Goal: Transaction & Acquisition: Purchase product/service

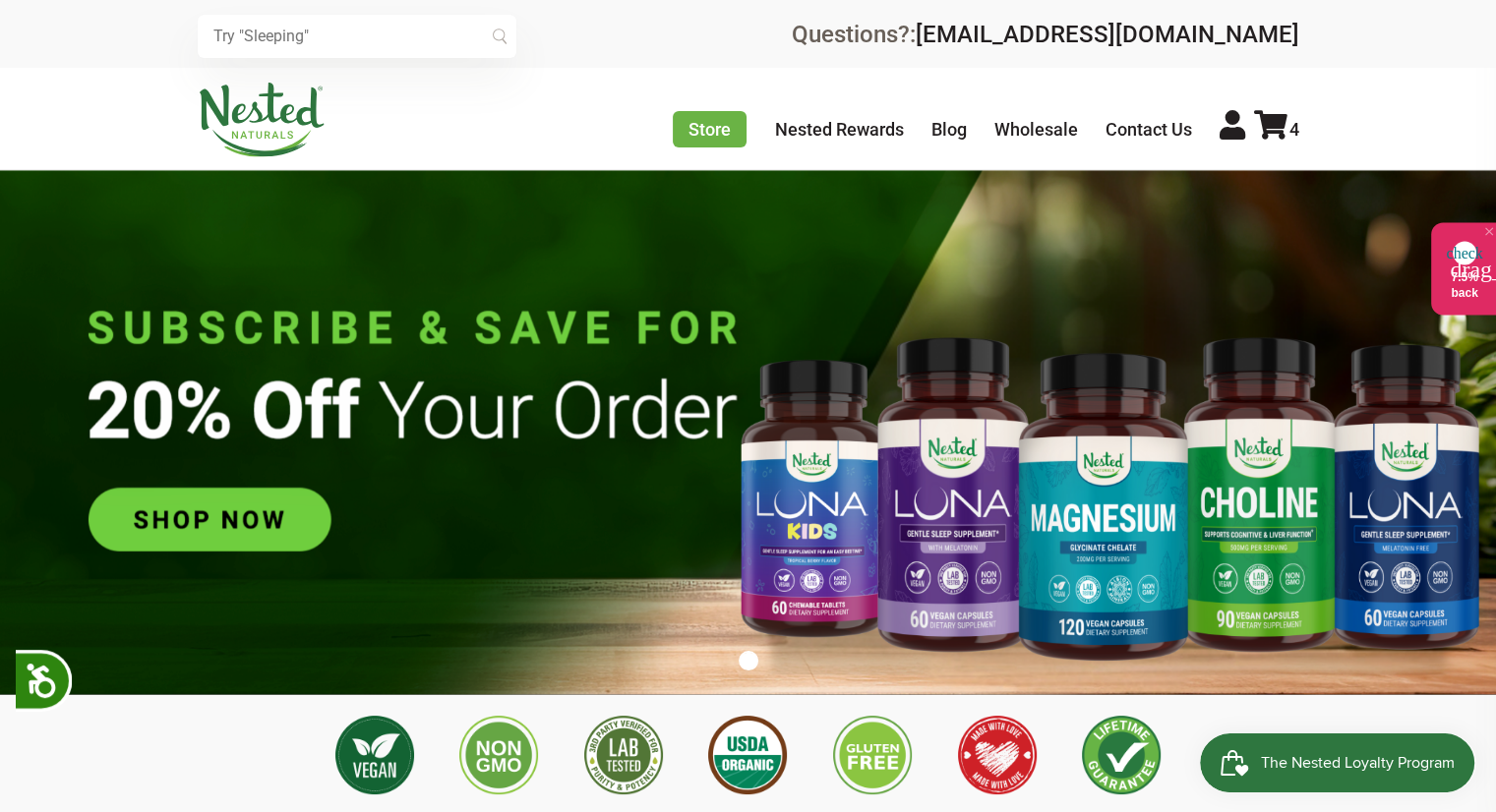
click at [1276, 126] on icon at bounding box center [1271, 125] width 34 height 30
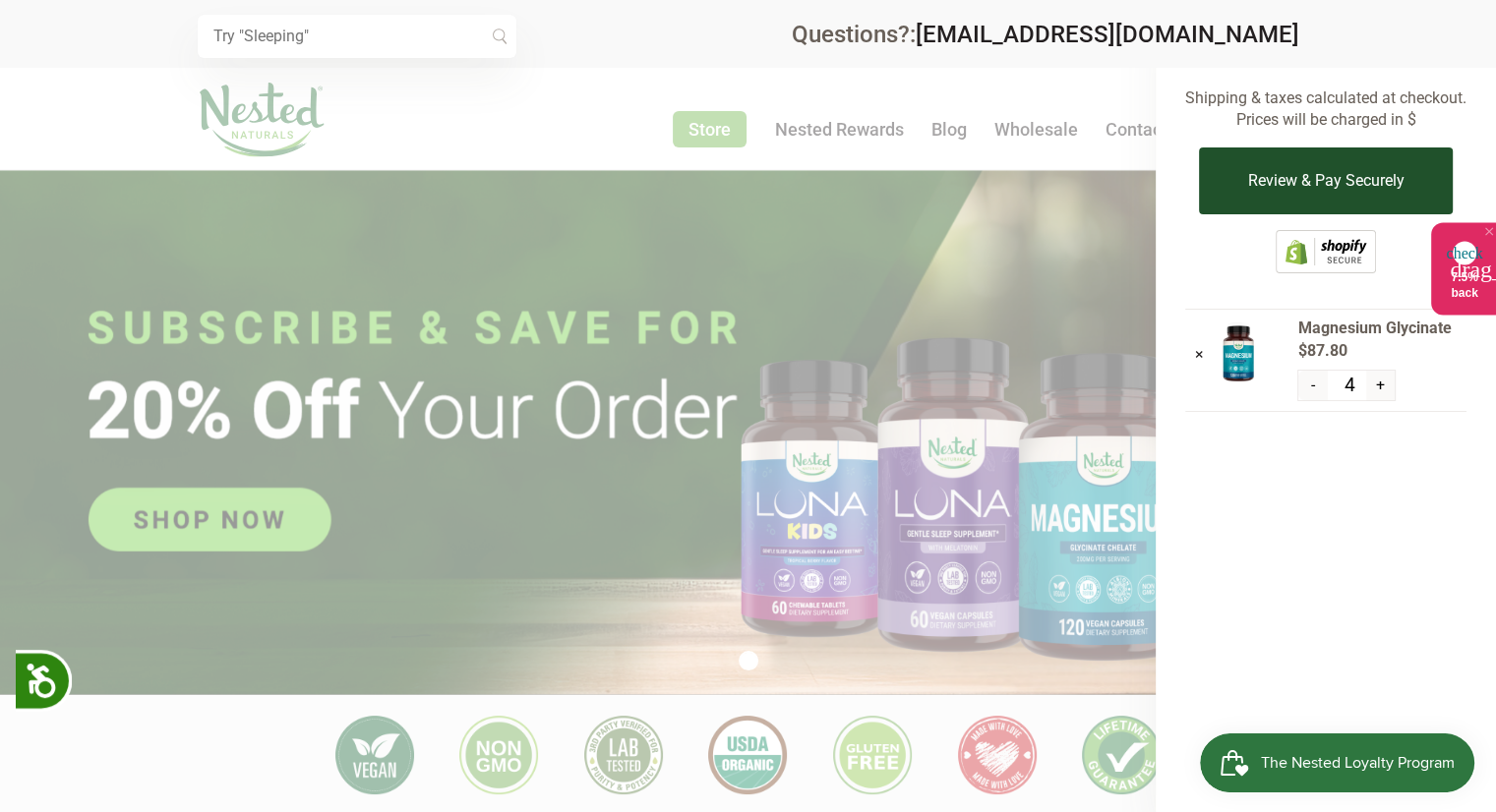
click at [1310, 174] on button "Review & Pay Securely" at bounding box center [1324, 181] width 252 height 67
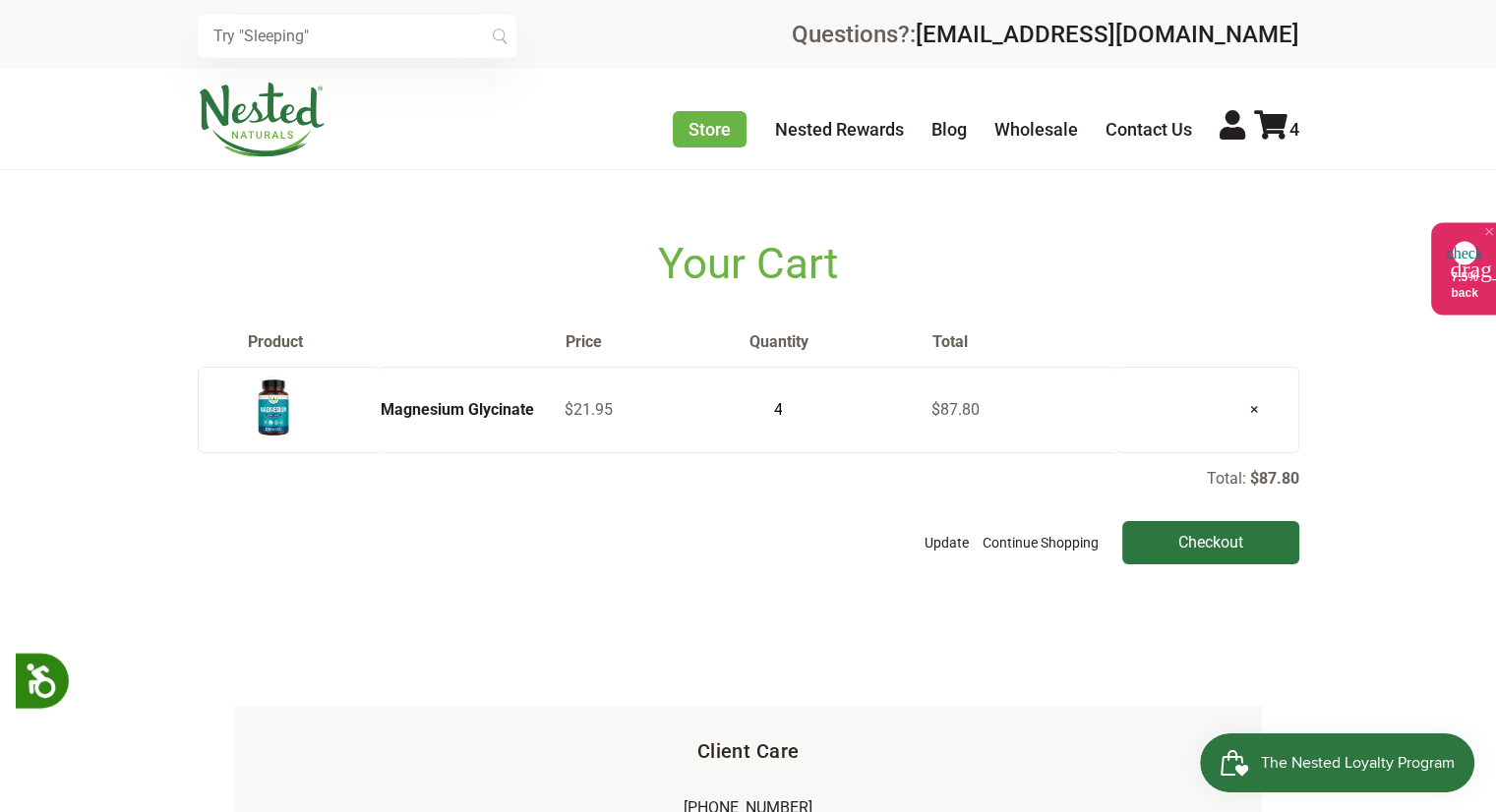
click at [407, 36] on input "text" at bounding box center [356, 36] width 318 height 43
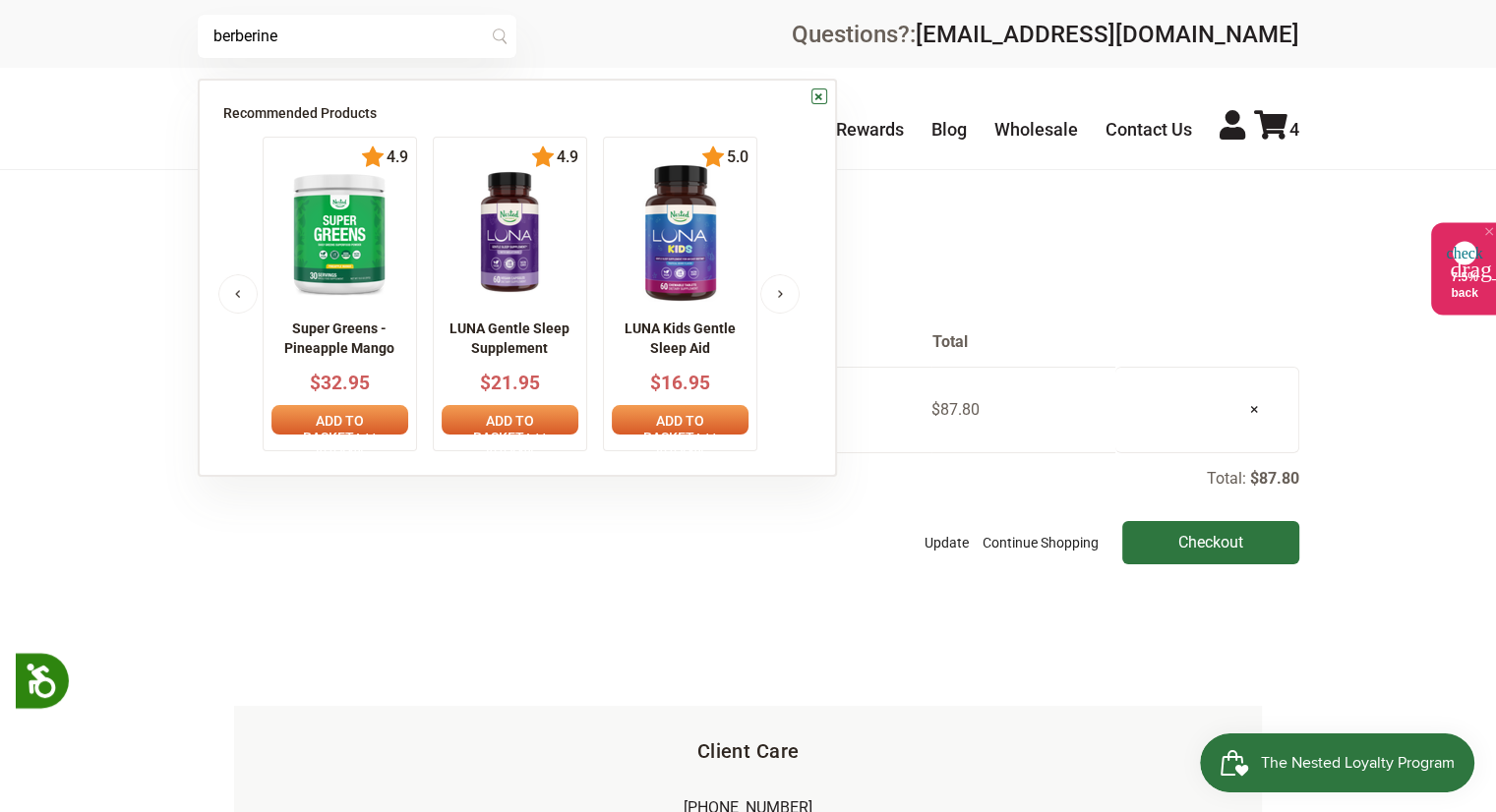
type input "berberine"
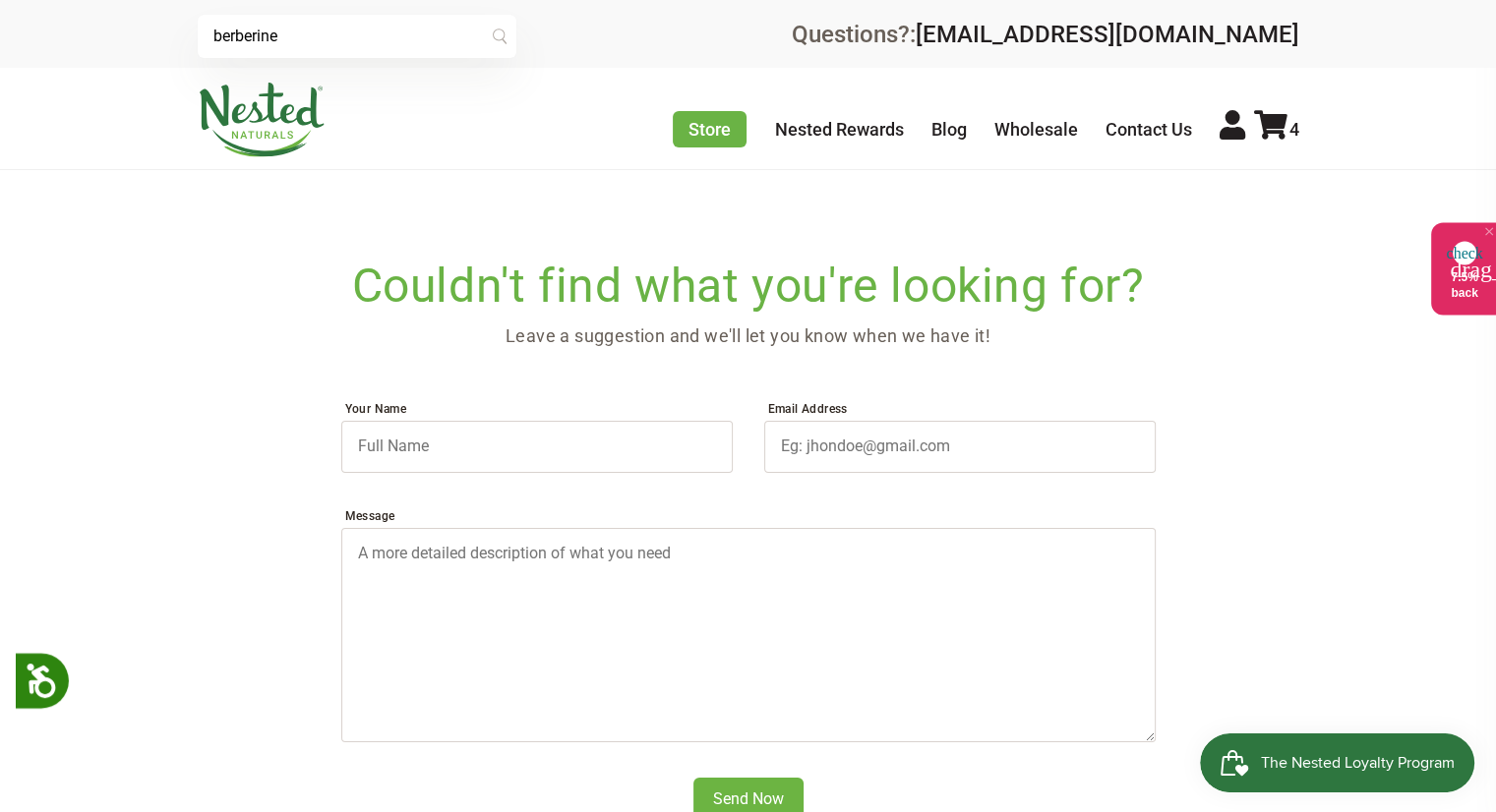
click at [1270, 126] on icon at bounding box center [1271, 125] width 34 height 30
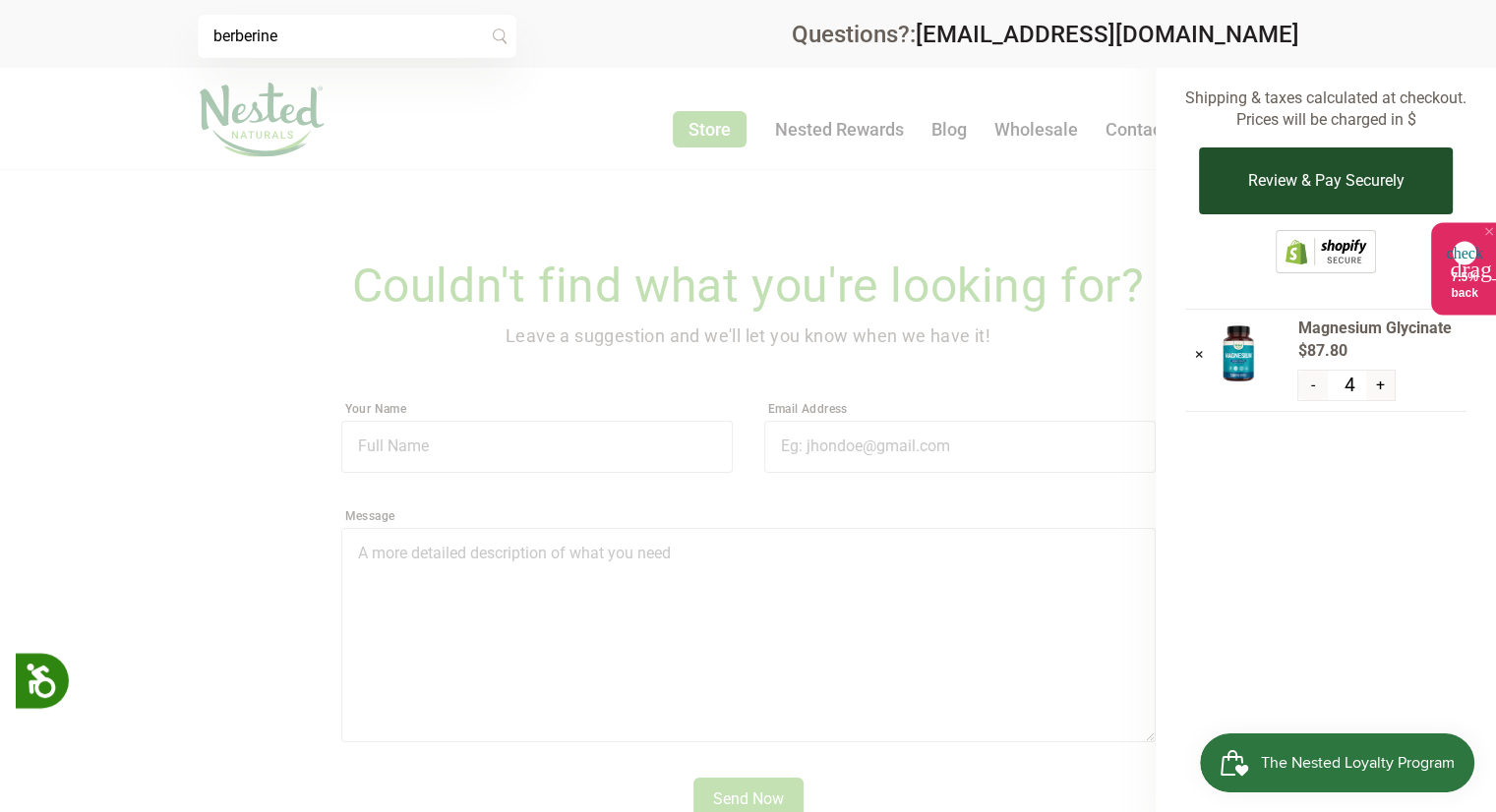
click at [1247, 181] on button "Review & Pay Securely" at bounding box center [1324, 181] width 252 height 67
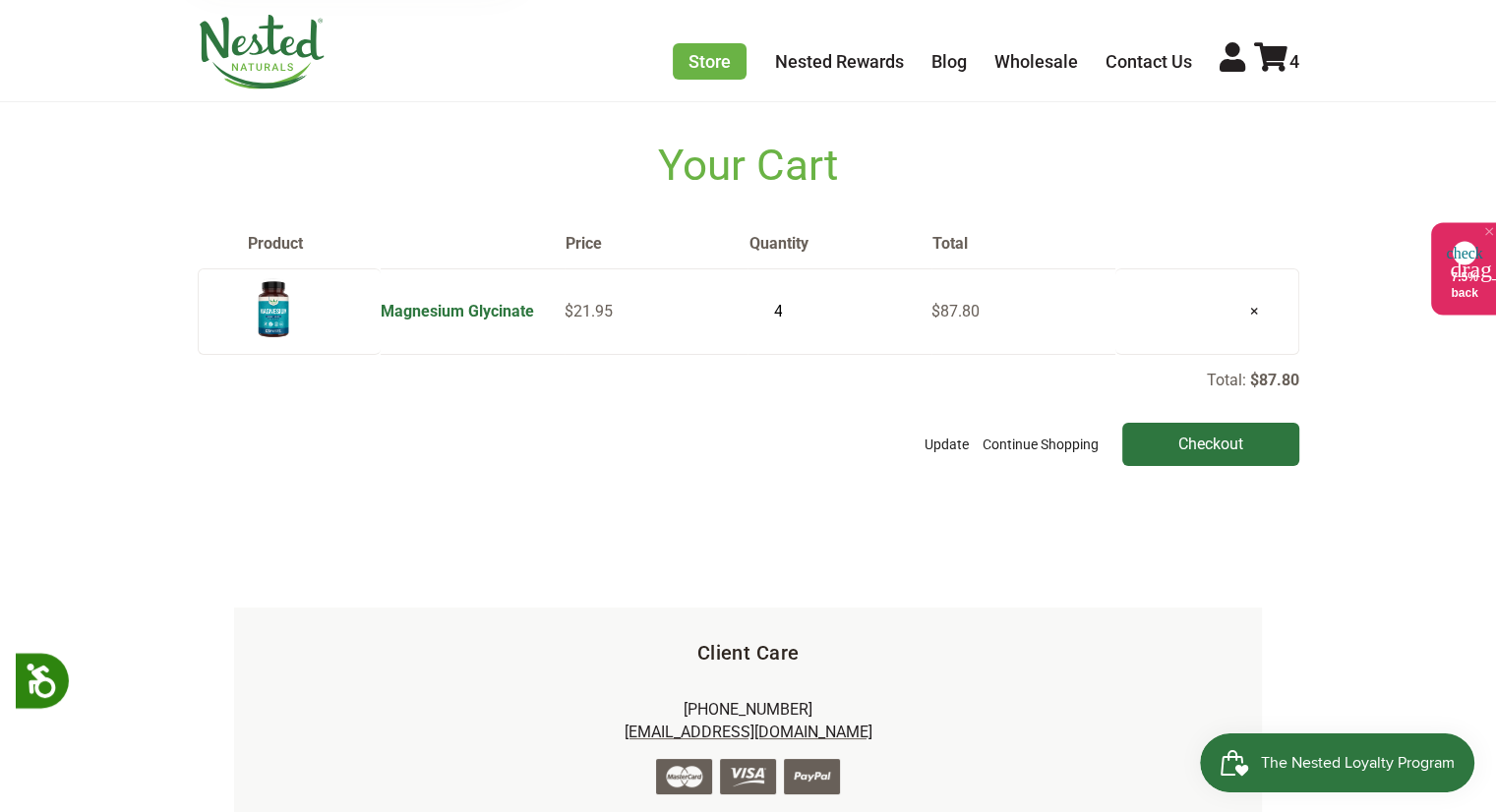
click at [396, 305] on link "Magnesium Glycinate" at bounding box center [457, 311] width 154 height 19
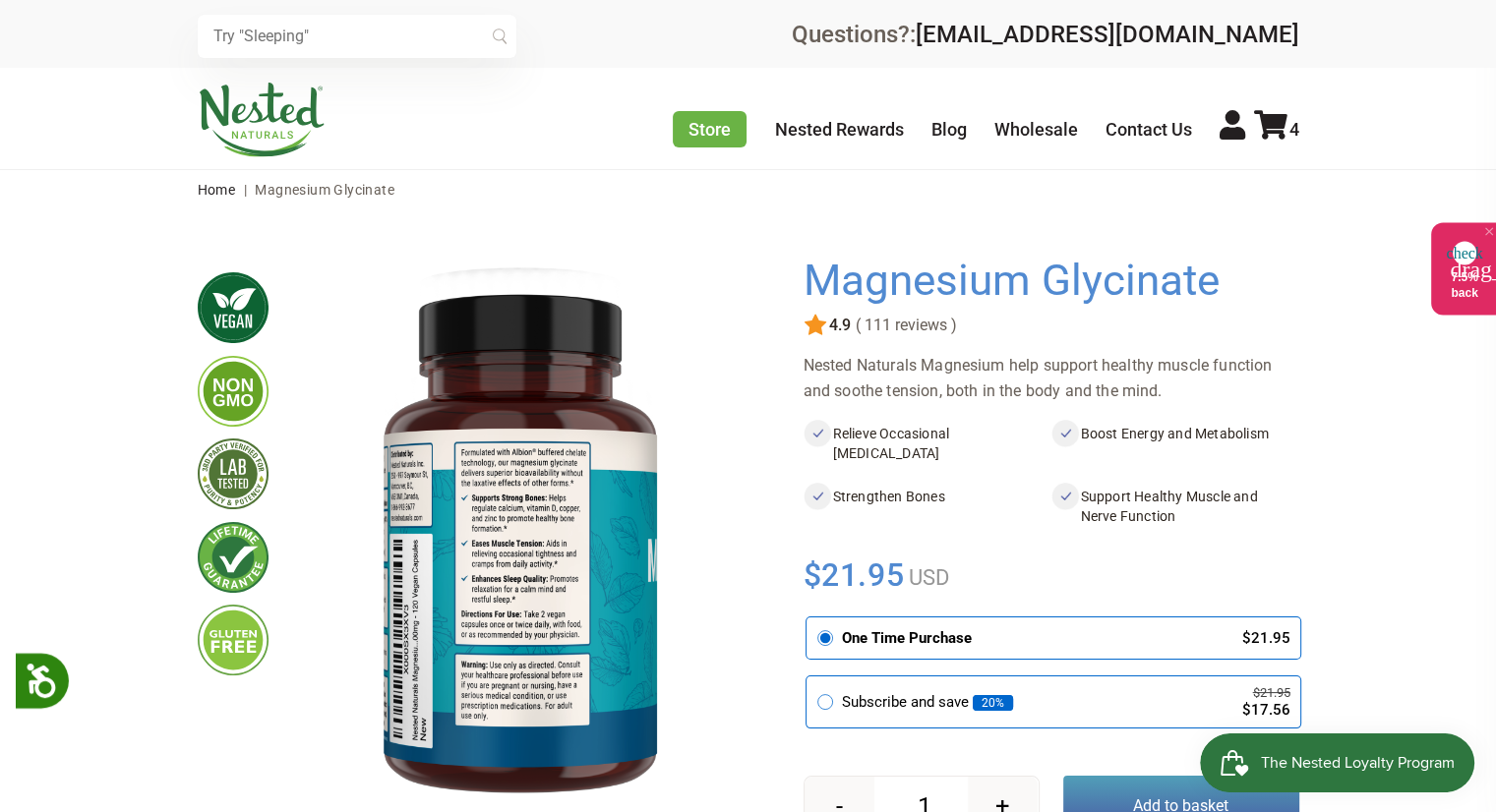
click at [558, 544] on img at bounding box center [521, 543] width 441 height 573
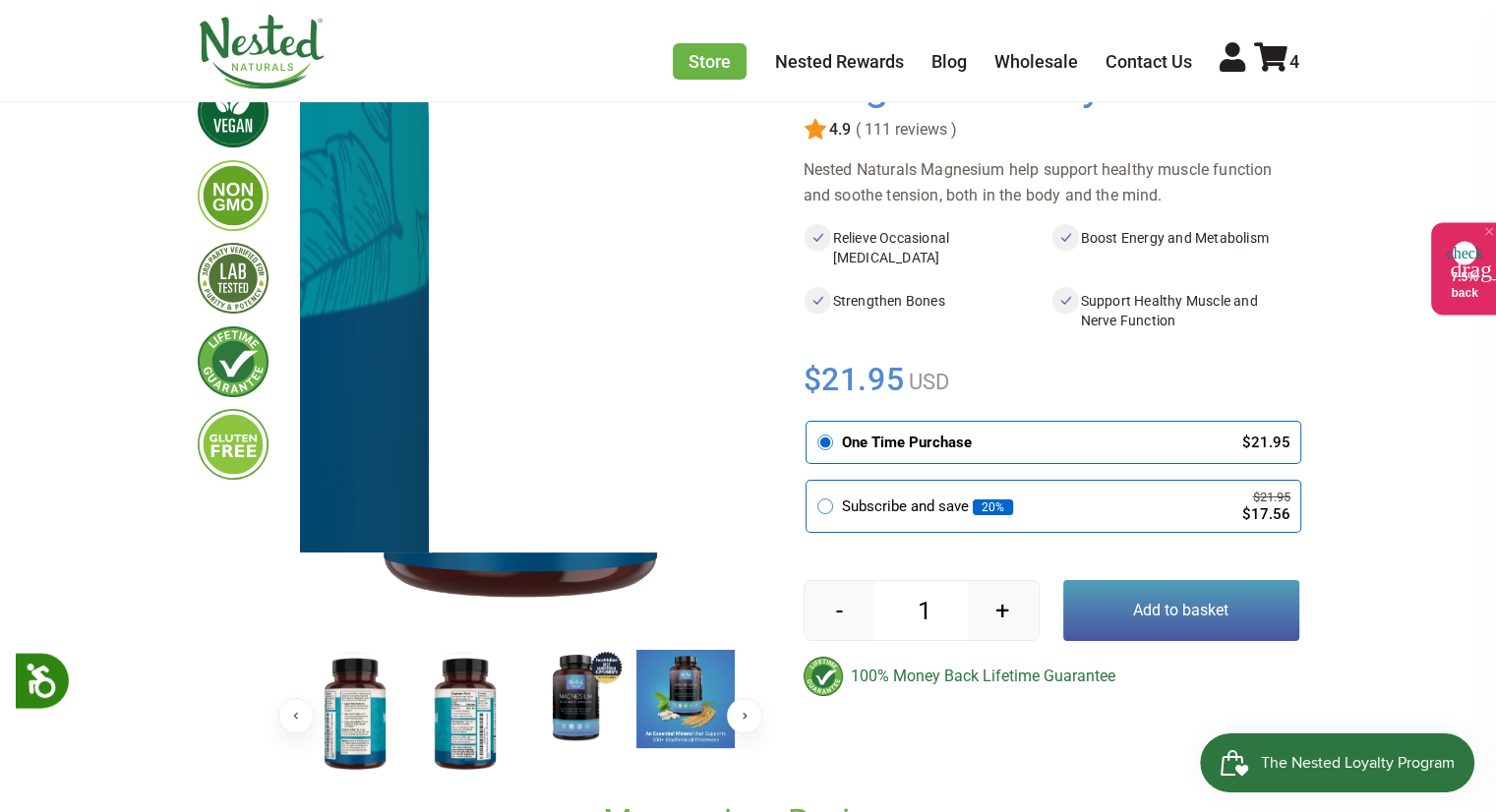
scroll to position [197, 0]
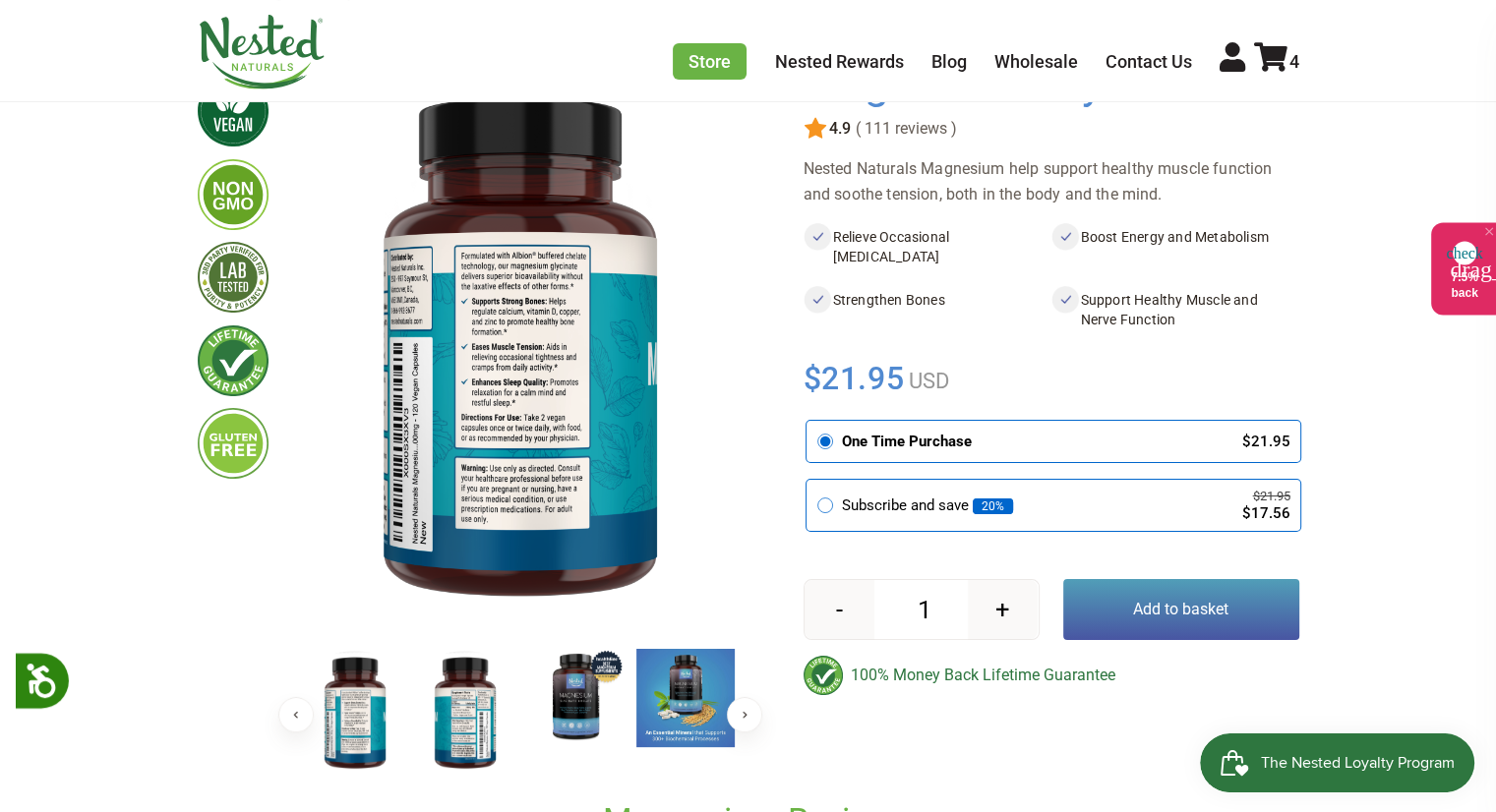
click at [595, 707] on img at bounding box center [575, 697] width 99 height 99
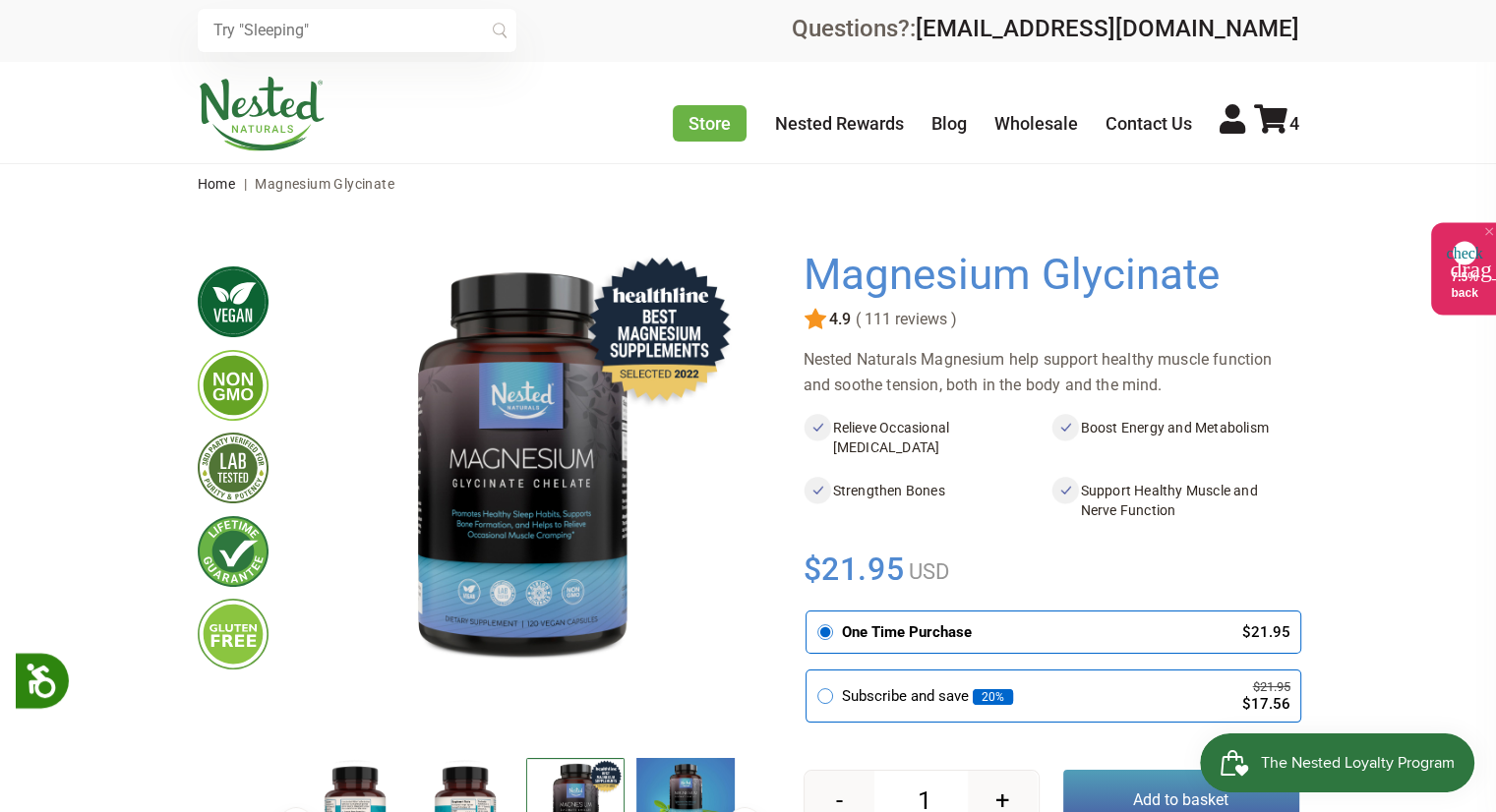
scroll to position [0, 0]
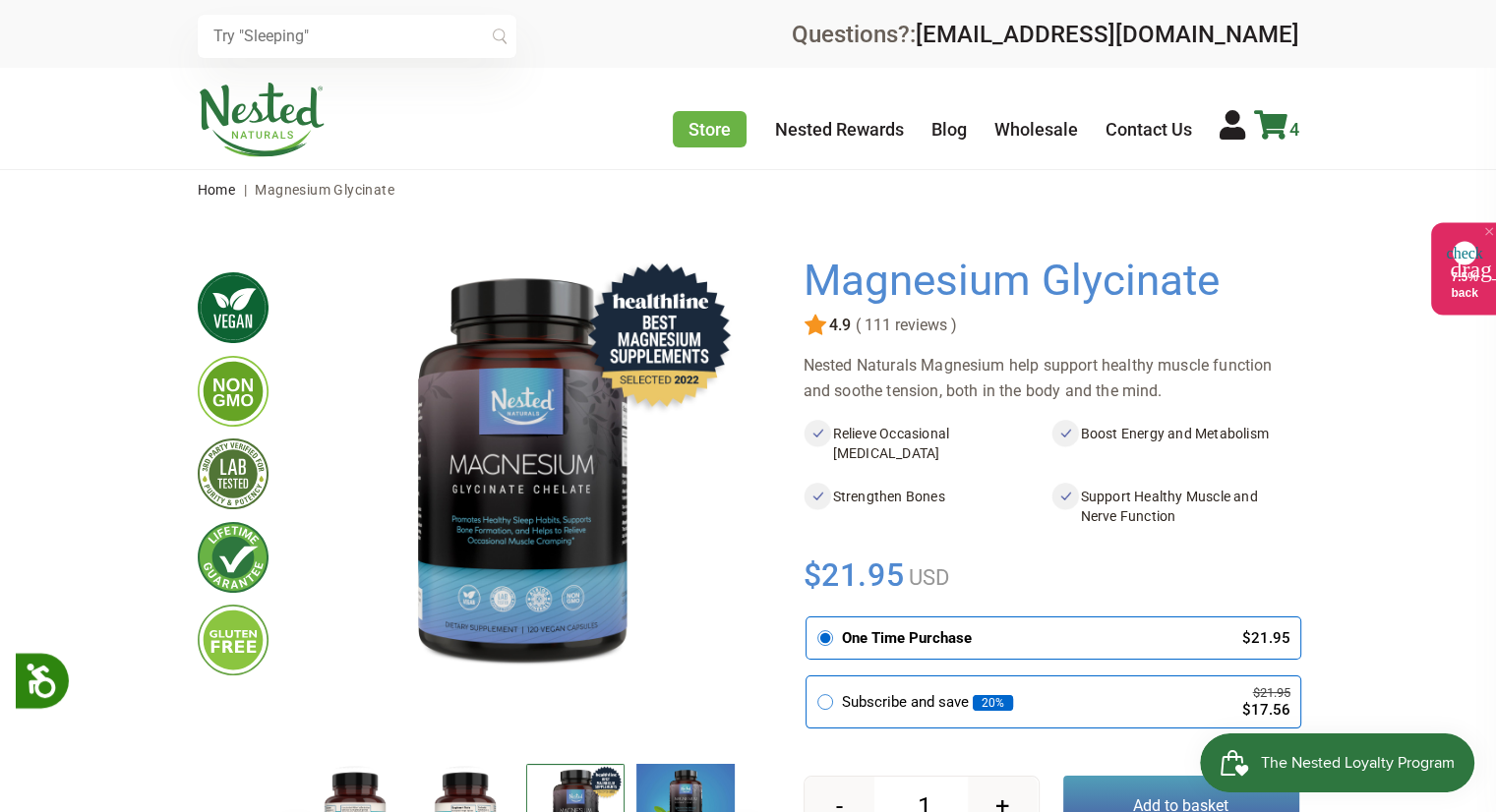
click at [1269, 128] on icon at bounding box center [1271, 125] width 34 height 30
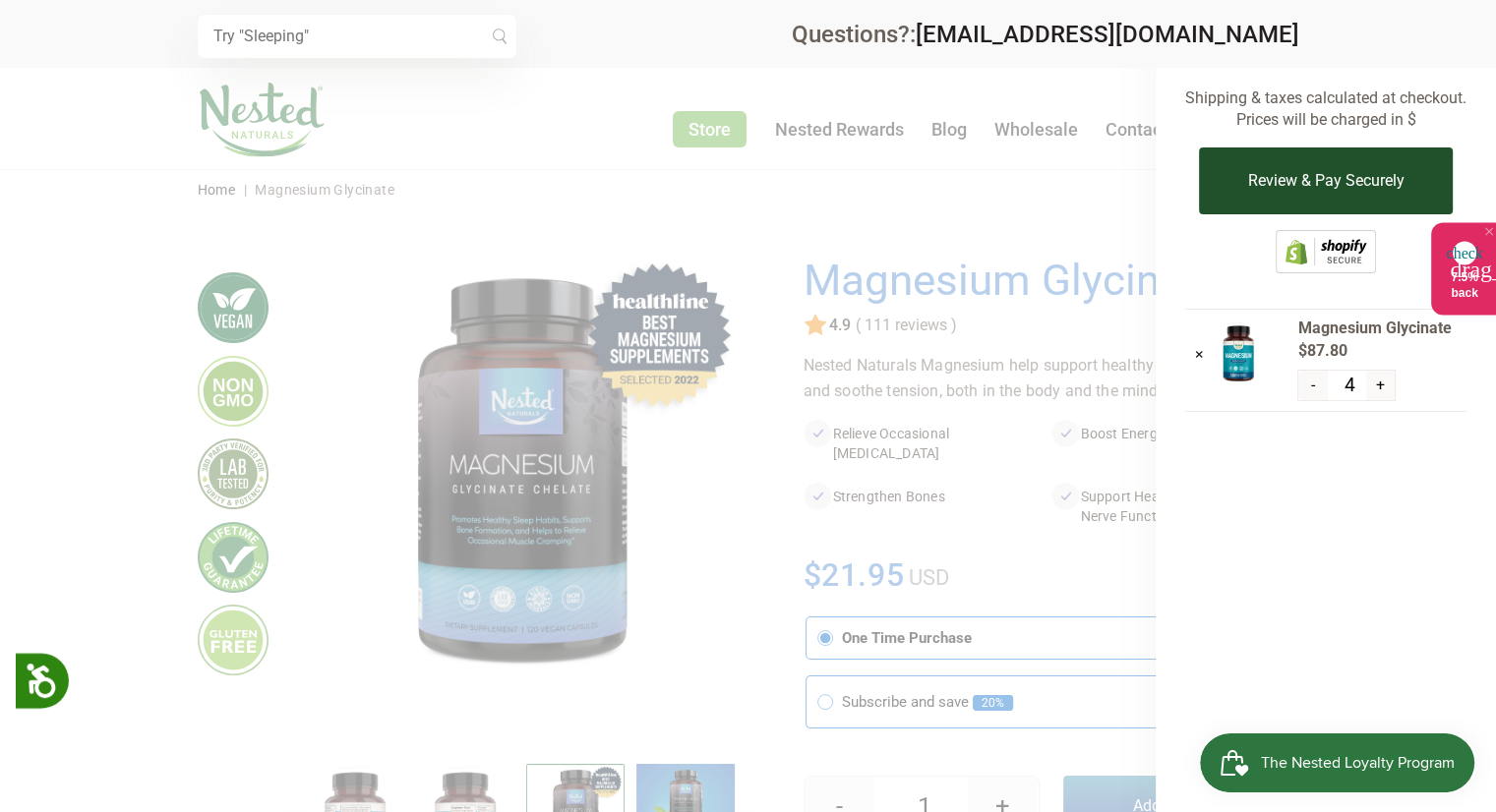
click at [1266, 181] on button "Review & Pay Securely" at bounding box center [1324, 181] width 252 height 67
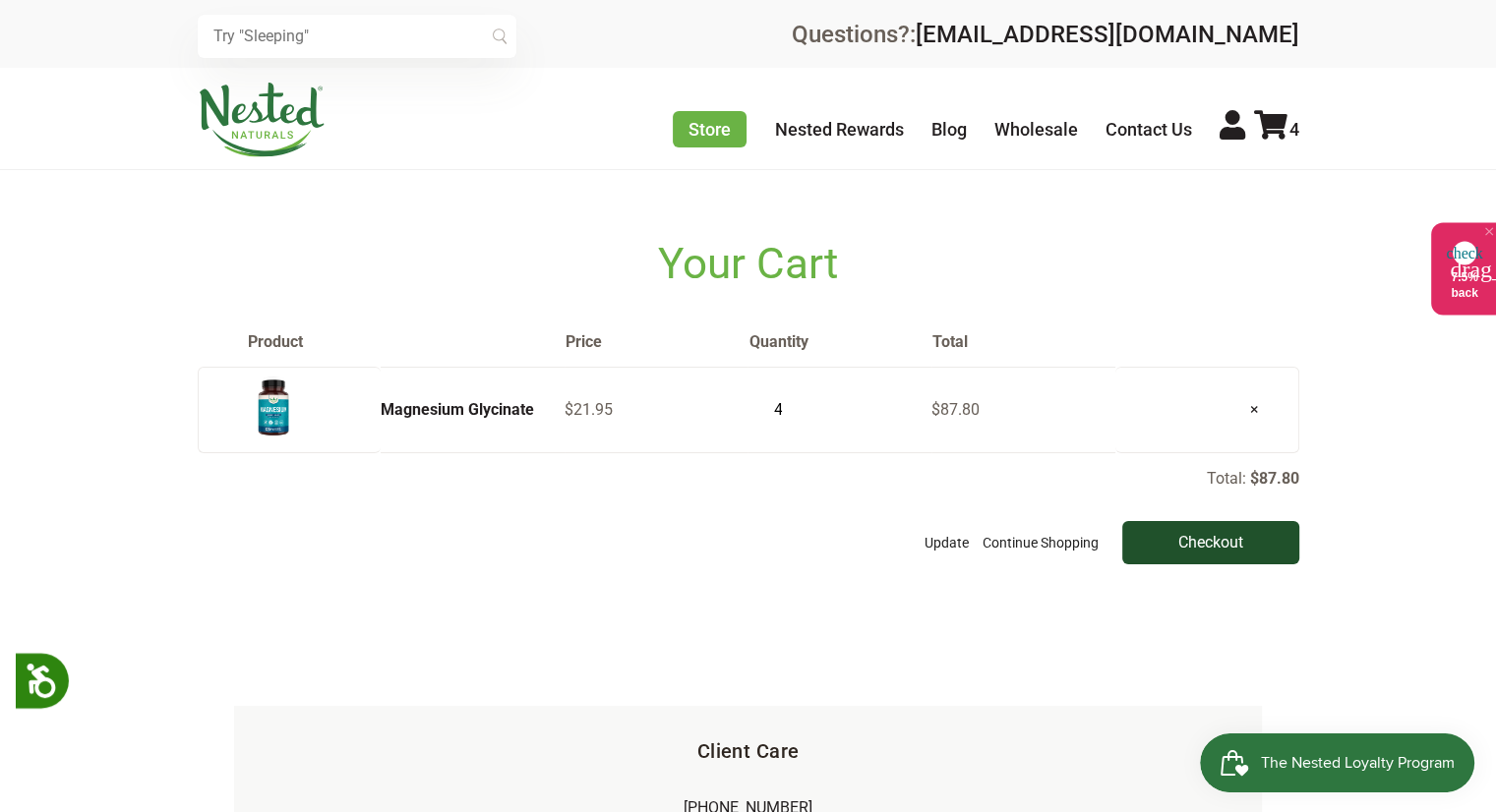
click at [1196, 544] on input "Checkout" at bounding box center [1210, 542] width 177 height 43
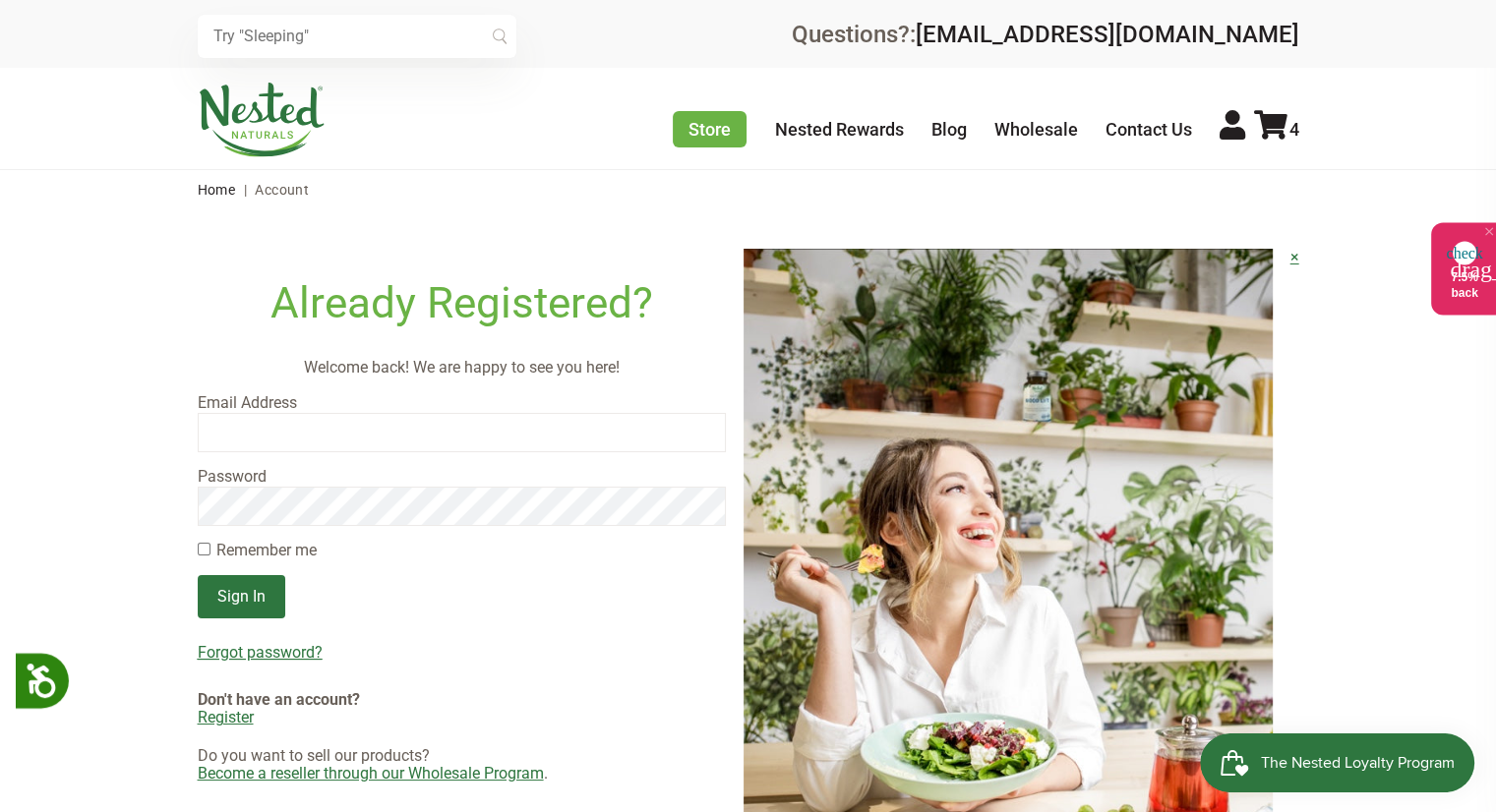
click at [274, 432] on input "email" at bounding box center [462, 432] width 529 height 39
type input "cindyheffner@hotmail.com"
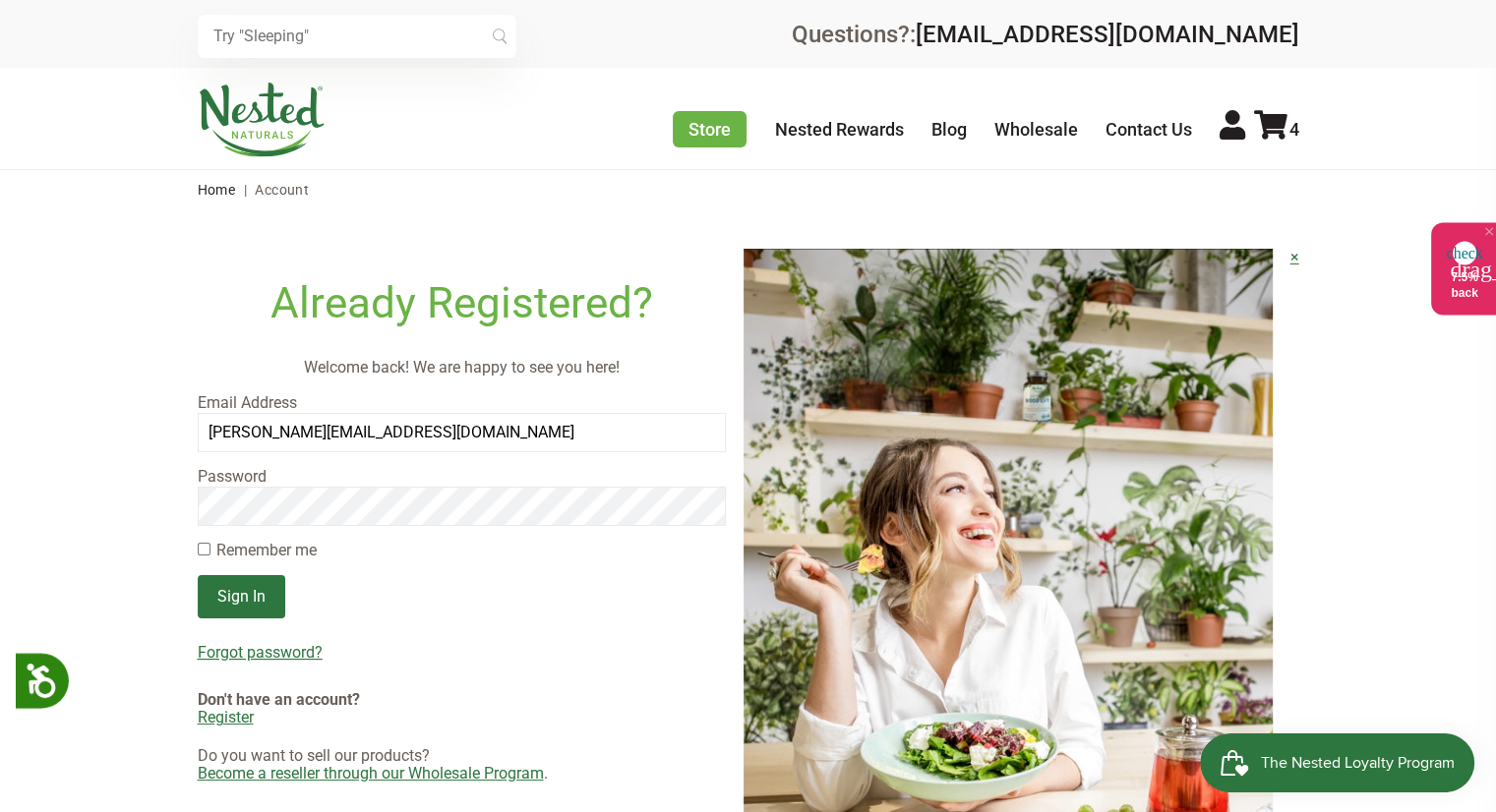
click at [238, 481] on label "Password" at bounding box center [462, 477] width 529 height 18
click at [224, 597] on input "Sign In" at bounding box center [242, 597] width 88 height 43
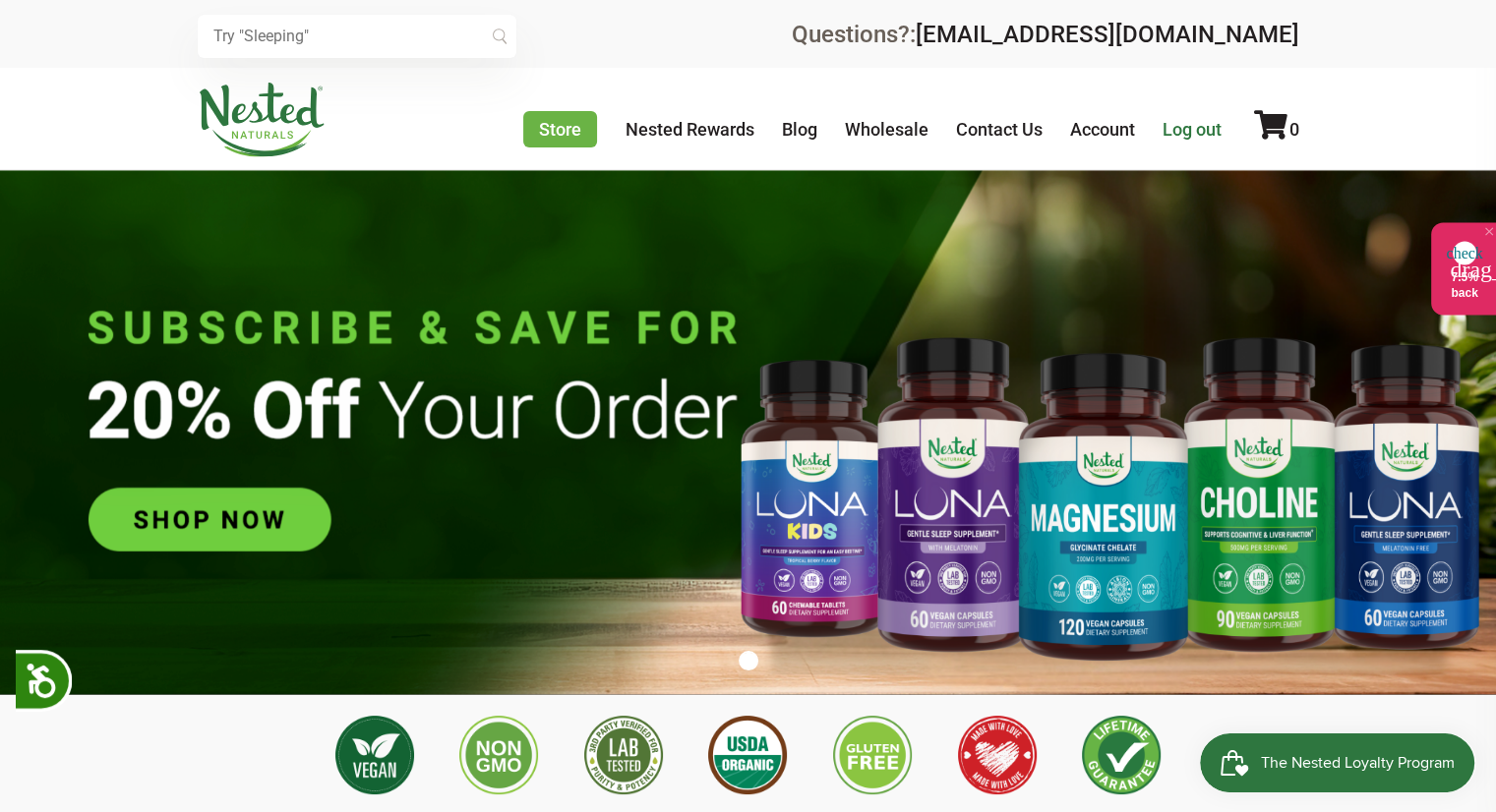
click at [1188, 132] on link "Log out" at bounding box center [1192, 129] width 59 height 21
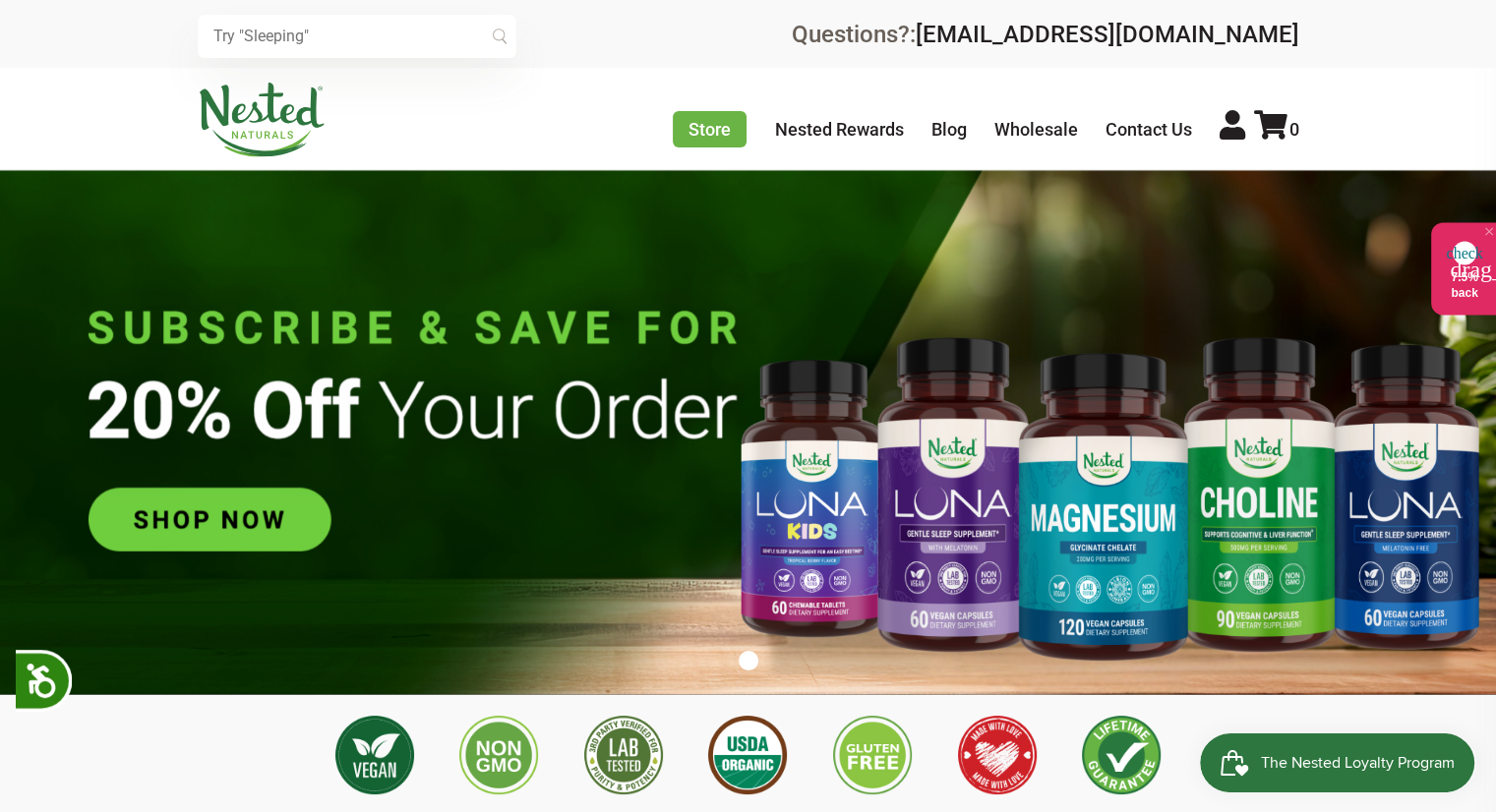
scroll to position [0, 1382]
click at [1440, 260] on div "check" at bounding box center [1440, 252] width 24 height 24
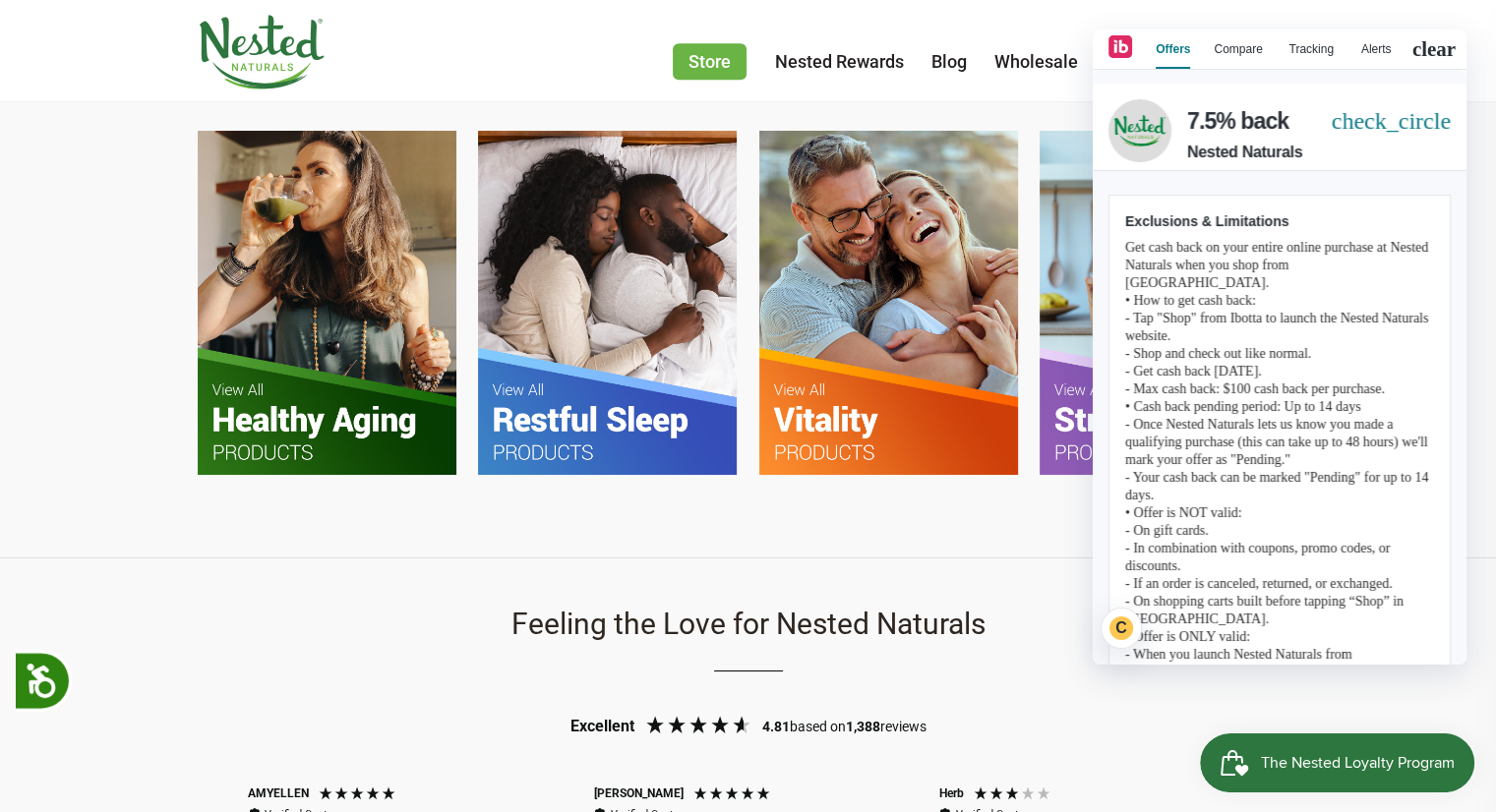
scroll to position [0, 0]
click at [1444, 47] on span "clear" at bounding box center [1433, 49] width 49 height 27
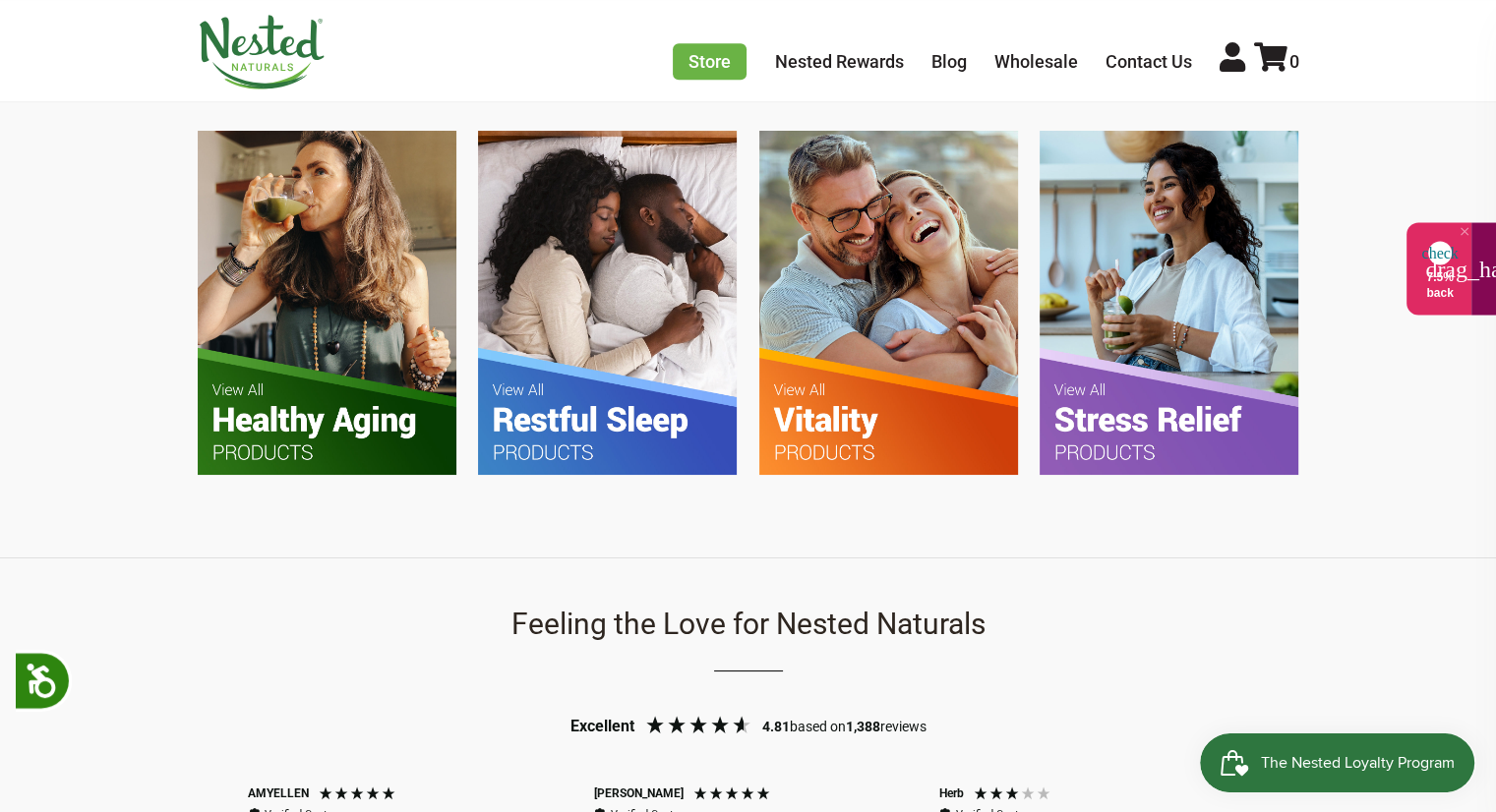
click at [1451, 258] on div "check 7.5% back" at bounding box center [1439, 274] width 59 height 72
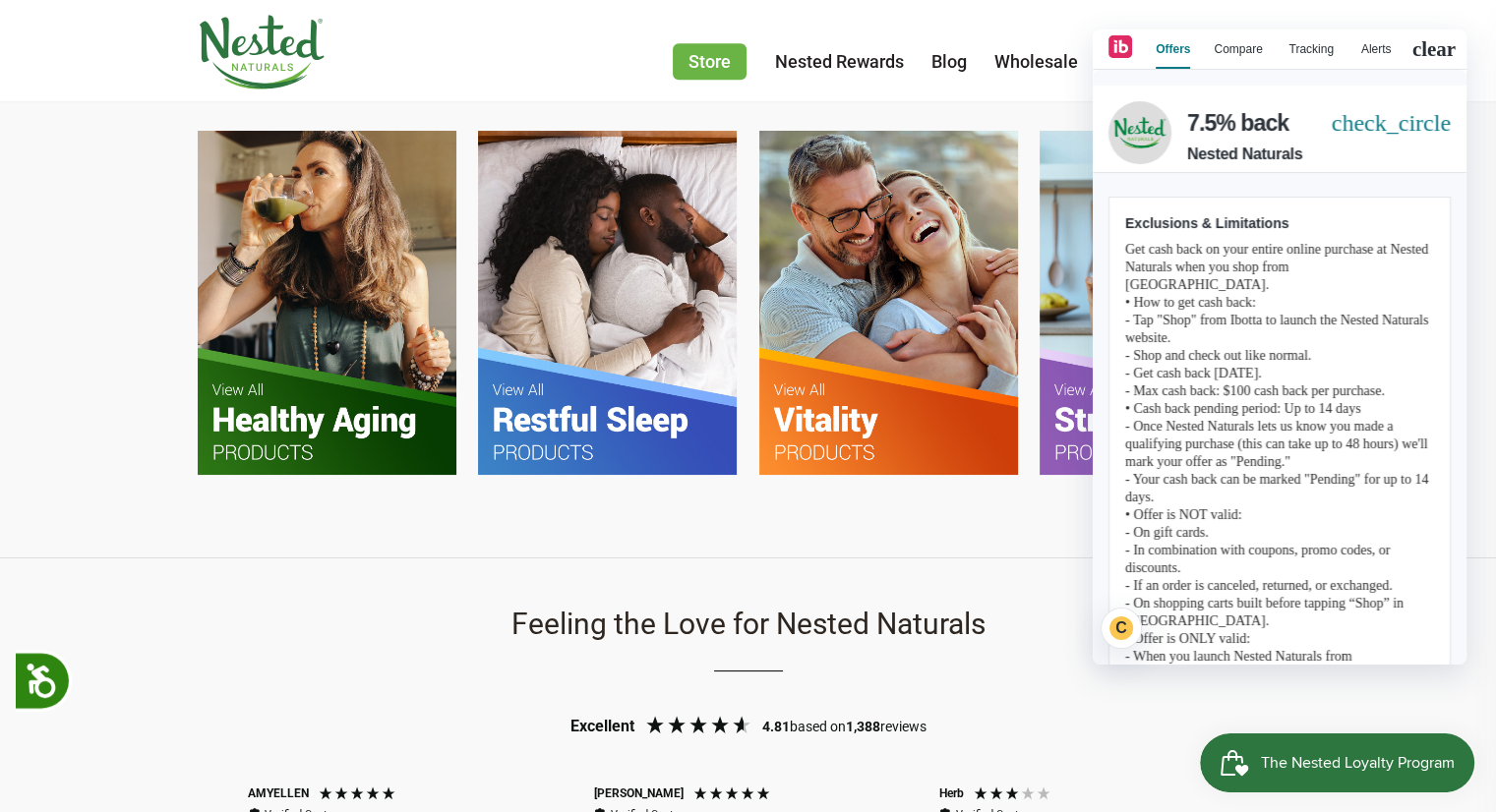
click at [1137, 125] on img at bounding box center [1140, 133] width 63 height 63
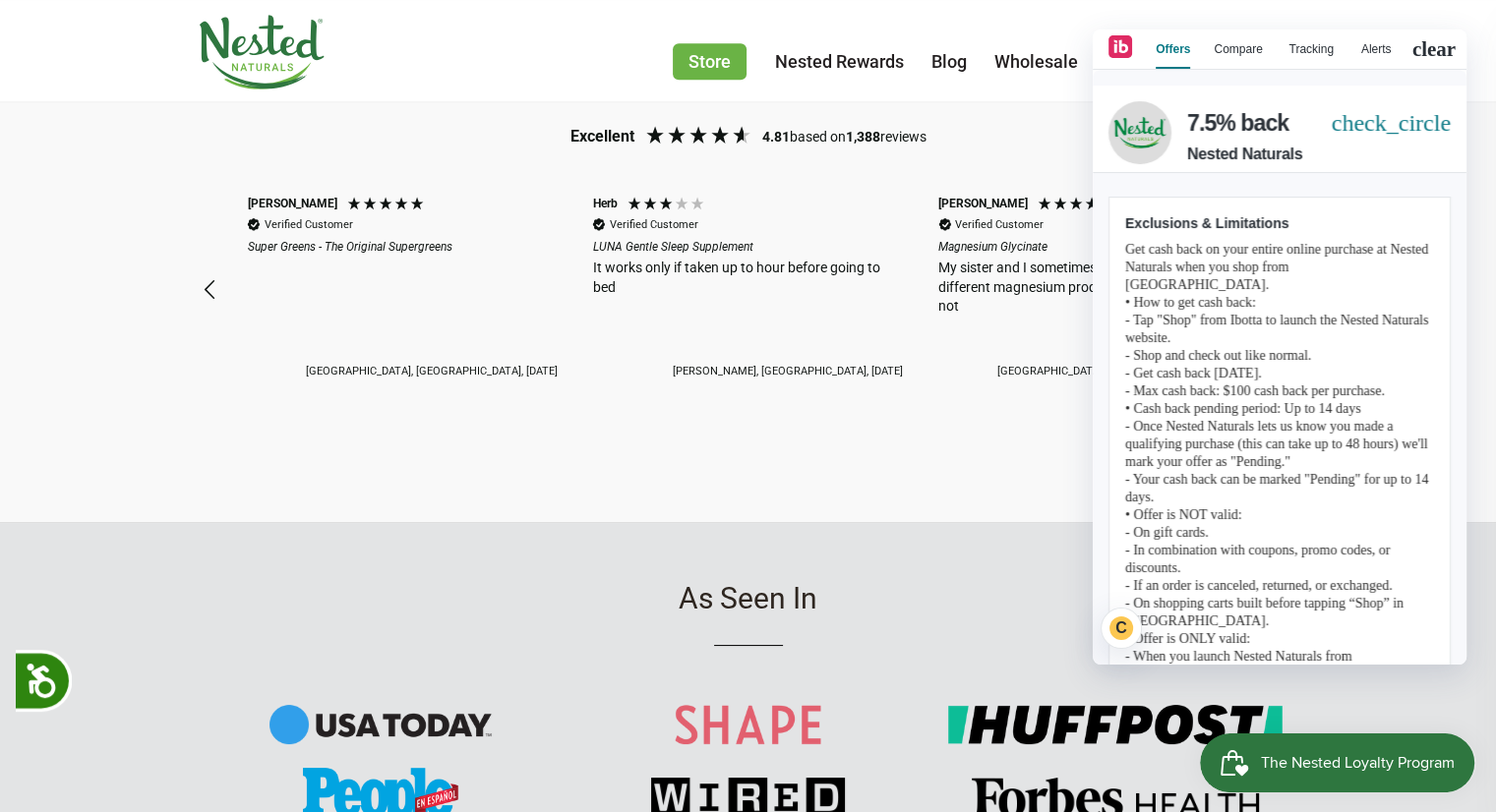
click at [1119, 56] on icon at bounding box center [1121, 46] width 24 height 23
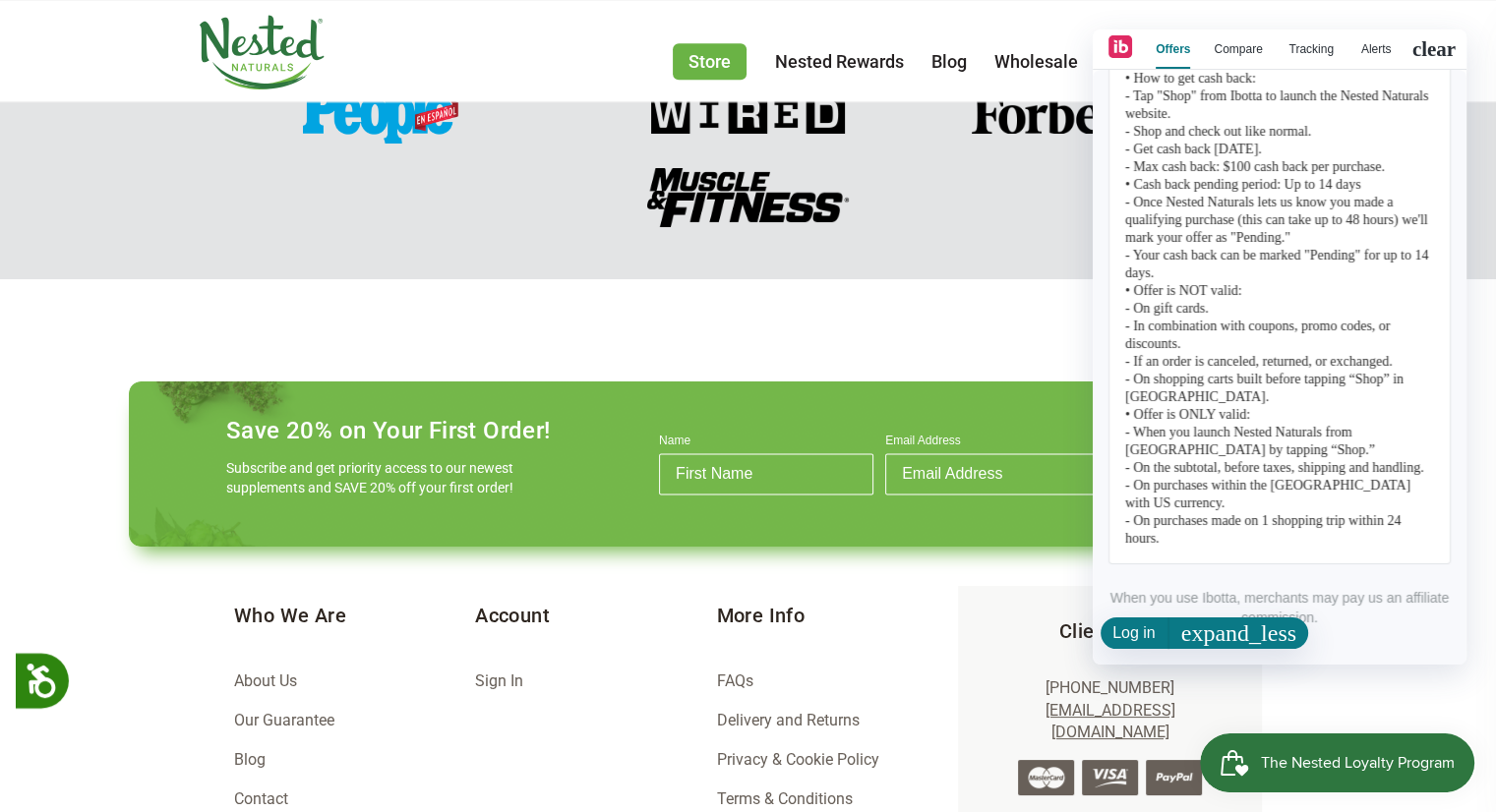
scroll to position [2556, 0]
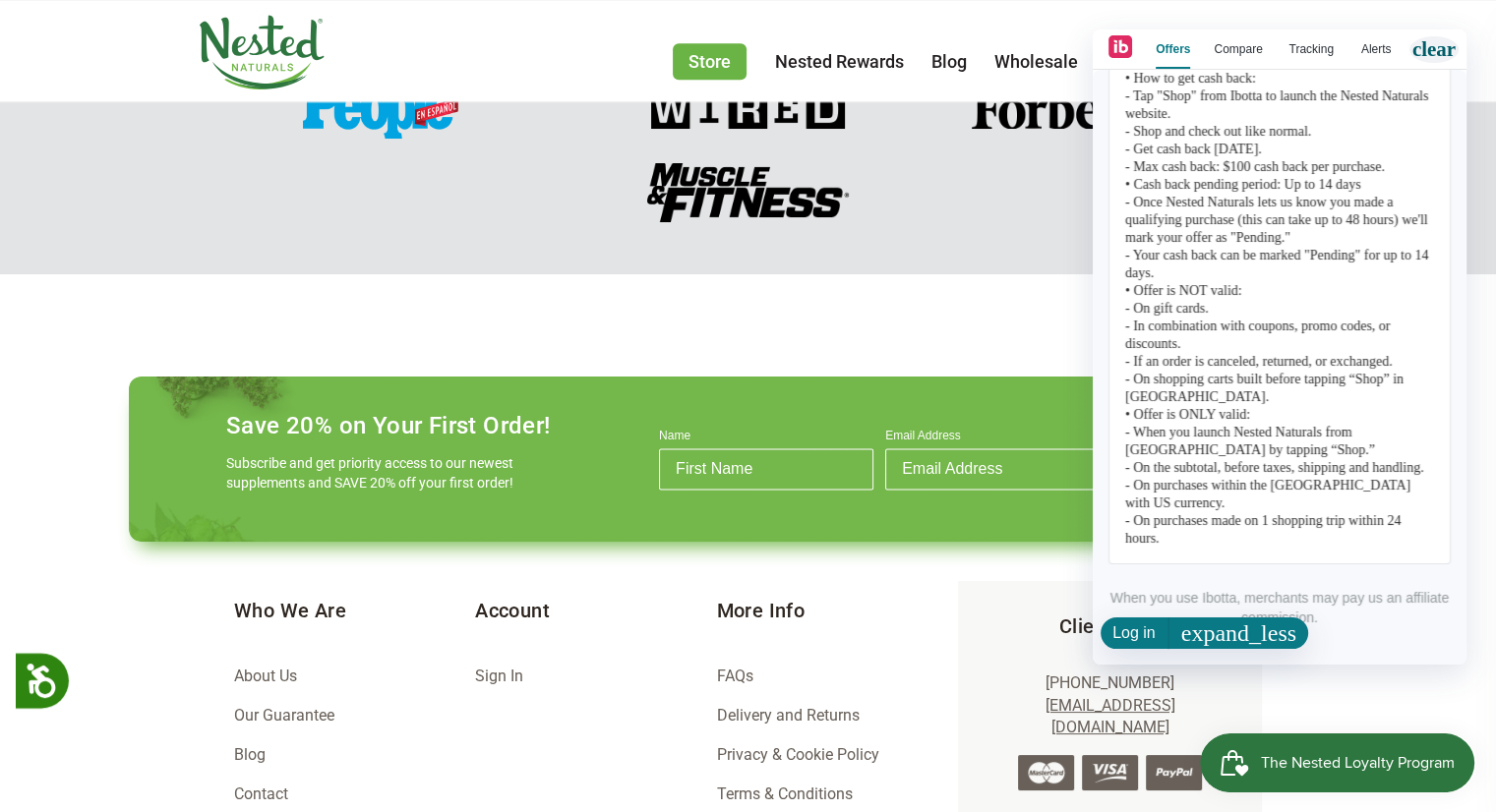
click at [1441, 50] on span "clear" at bounding box center [1433, 49] width 49 height 27
